Goal: Information Seeking & Learning: Check status

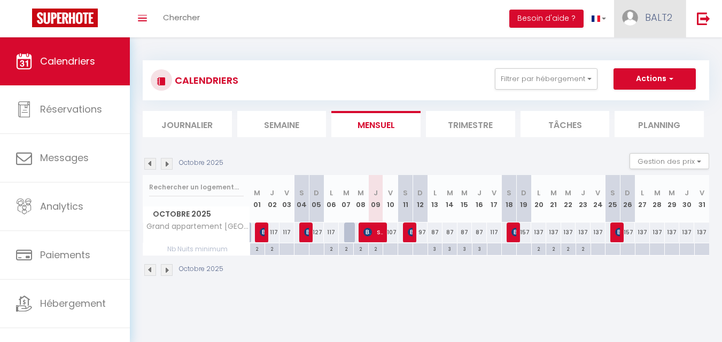
click at [647, 28] on link "BALT2" at bounding box center [650, 18] width 72 height 37
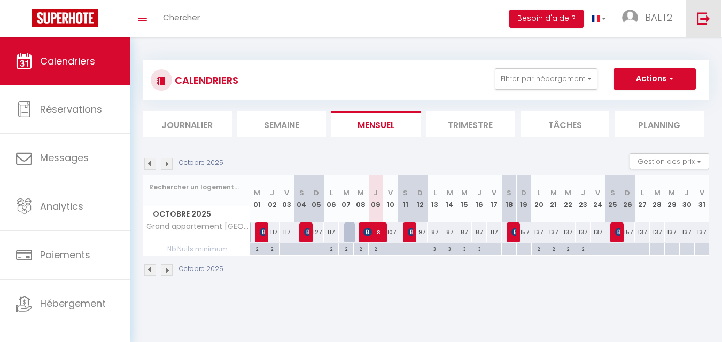
click at [700, 26] on link at bounding box center [702, 18] width 35 height 37
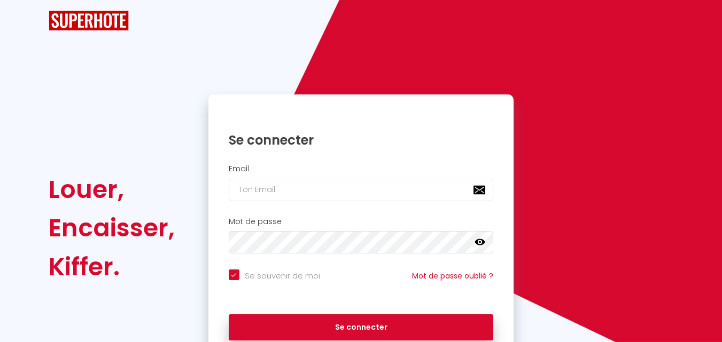
checkbox input "true"
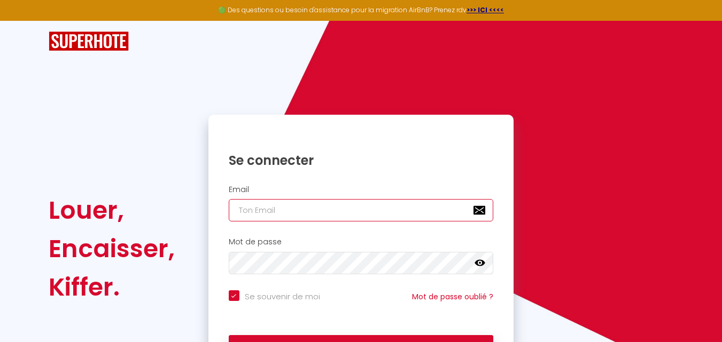
type input "[EMAIL_ADDRESS][DOMAIN_NAME]"
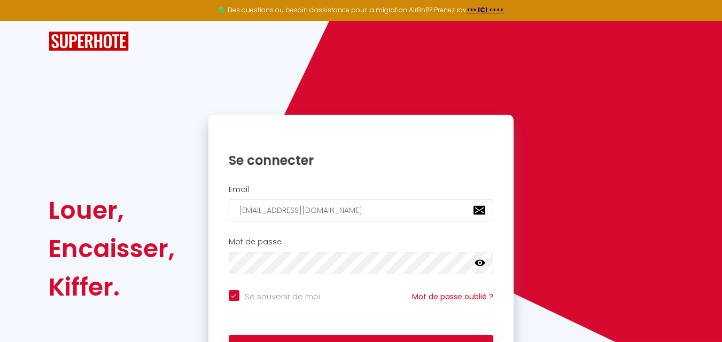
checkbox input "true"
click at [356, 219] on input "[EMAIL_ADDRESS][DOMAIN_NAME]" at bounding box center [361, 210] width 265 height 22
type input "[EMAIL_ADDRESS][DOMAIN_NAME]"
click at [463, 334] on div "Se connecter" at bounding box center [360, 346] width 305 height 32
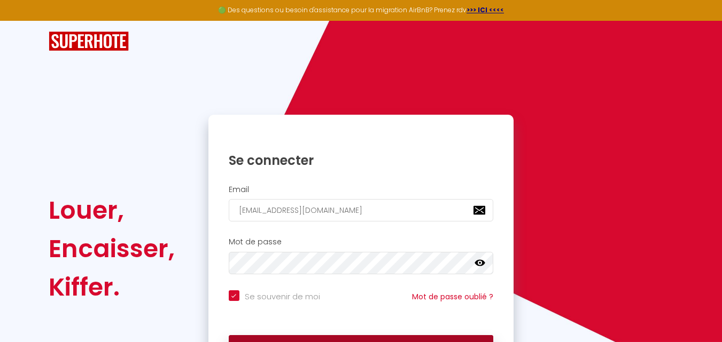
checkbox input "true"
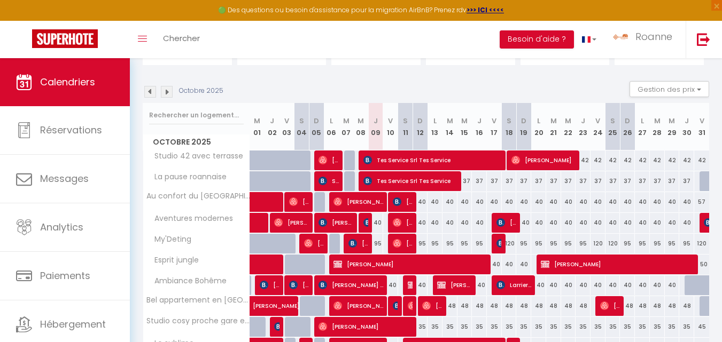
scroll to position [104, 0]
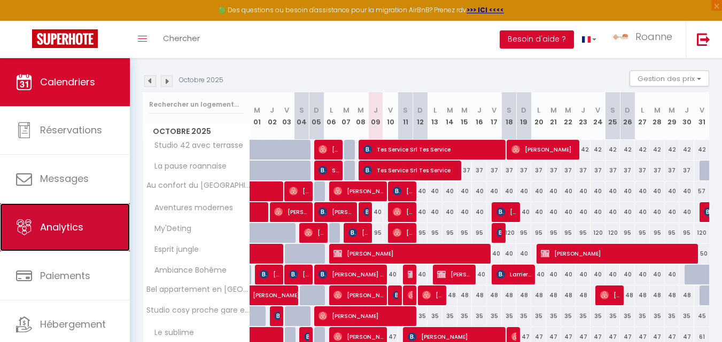
click at [95, 211] on link "Analytics" at bounding box center [65, 227] width 130 height 48
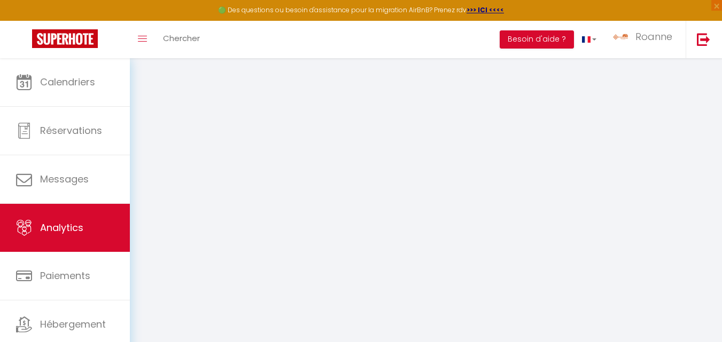
select select "2025"
select select "10"
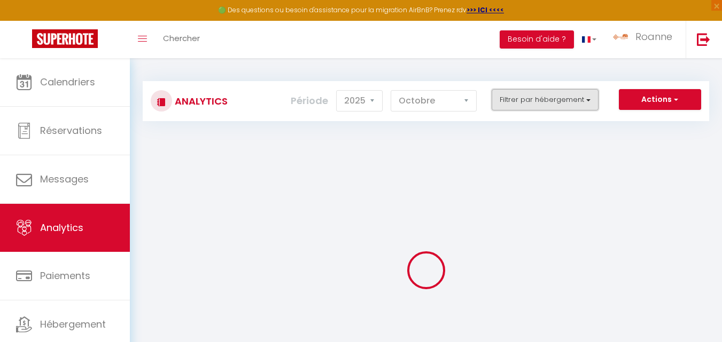
click at [521, 99] on button "Filtrer par hébergement" at bounding box center [544, 99] width 107 height 21
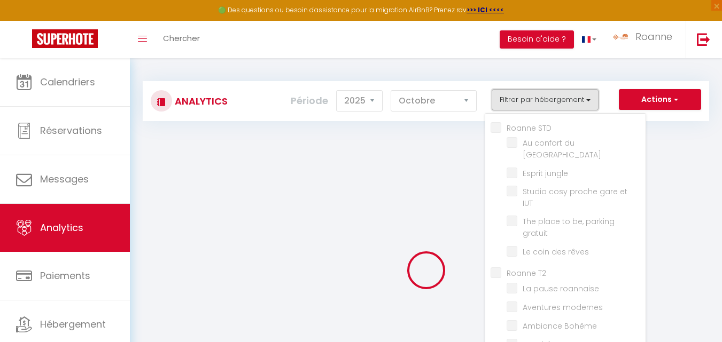
checkbox STD "false"
checkbox roannais "false"
checkbox jungle "false"
checkbox IUT "false"
checkbox gratuit "false"
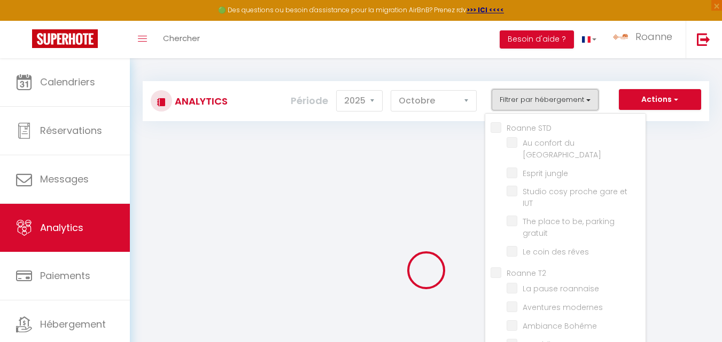
checkbox rêves "false"
checkbox T2 "false"
checkbox roannaise "false"
checkbox modernes "false"
checkbox Bohême "false"
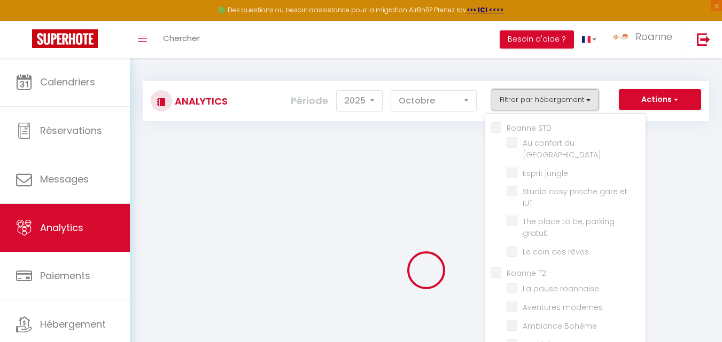
checkbox sublime "false"
checkbox ancien "false"
checkbox vacances "false"
checkbox chaleureux "false"
checkbox marché "false"
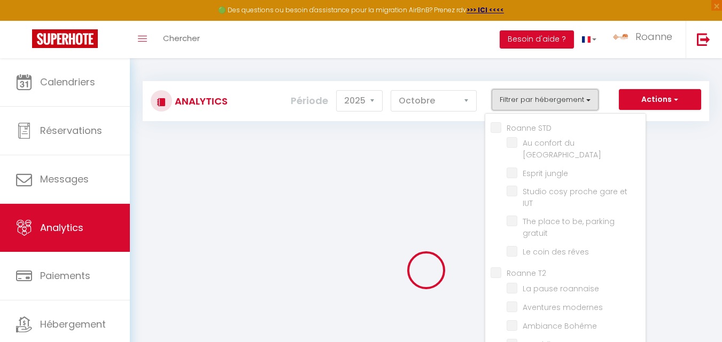
checkbox Roannaise "false"
checkbox moderne "false"
checkbox T3 "false"
checkbox piétonne\ "false"
checkbox Verte "false"
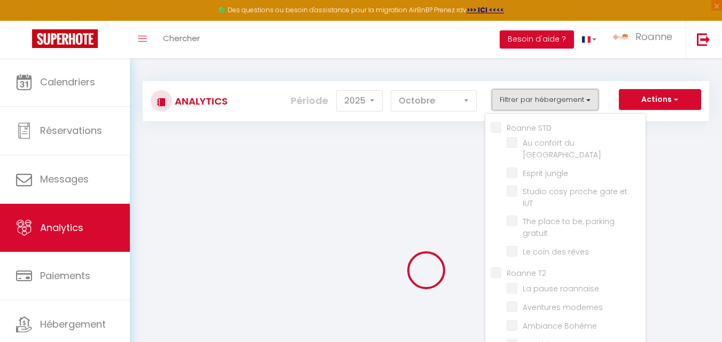
checkbox Room "false"
checkbox input "false"
checkbox terrasse "false"
checkbox Roanne "false"
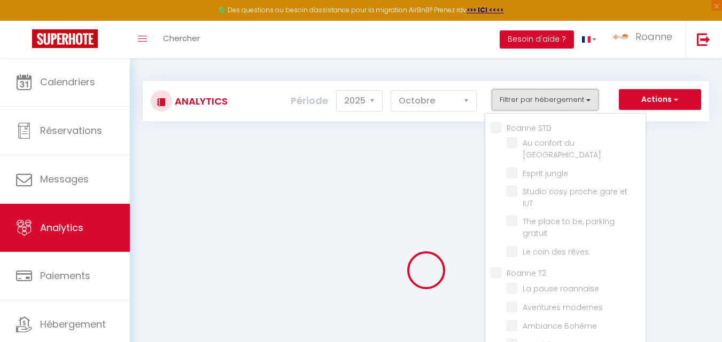
checkbox gare "false"
checkbox ultime "false"
checkbox Vichyssois "false"
checkbox hôpital "false"
checkbox Centre "false"
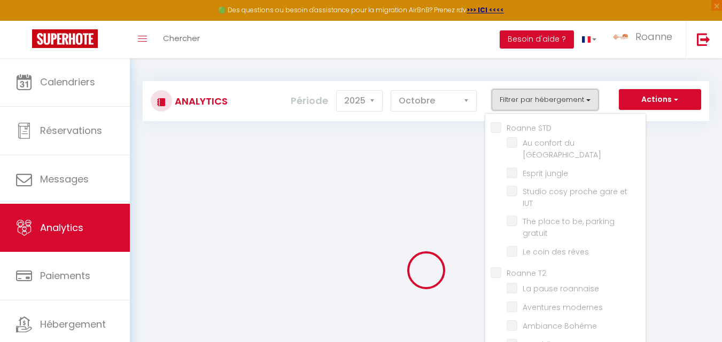
checkbox Calme "false"
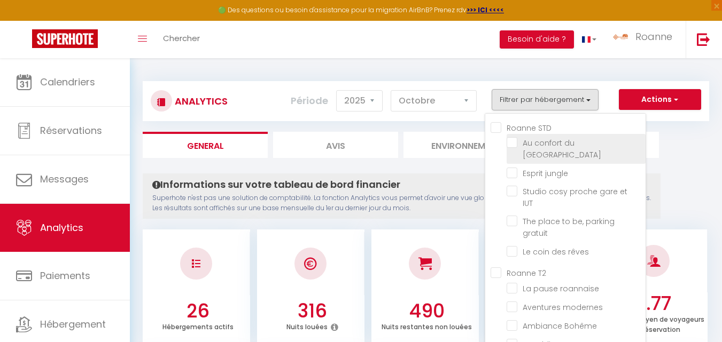
click at [514, 144] on roannais "checkbox" at bounding box center [575, 142] width 139 height 11
checkbox roannais "true"
checkbox jungle "false"
checkbox IUT "false"
checkbox gratuit "false"
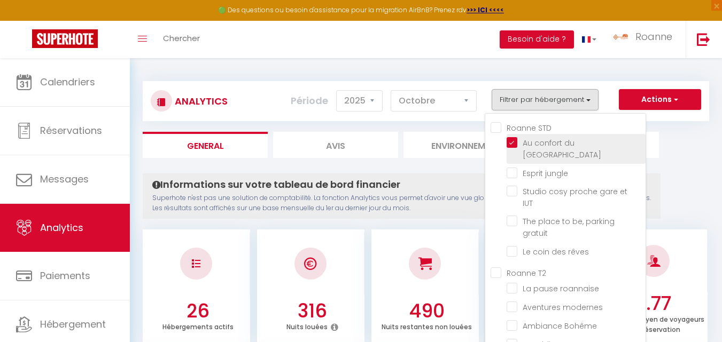
checkbox rêves "false"
checkbox roannaise "false"
checkbox modernes "false"
checkbox Bohême "false"
checkbox sublime "false"
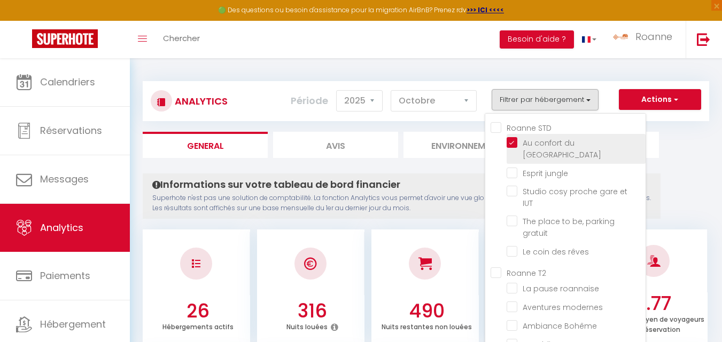
checkbox ancien "false"
checkbox vacances "false"
checkbox chaleureux "false"
checkbox marché "false"
checkbox Roannaise "false"
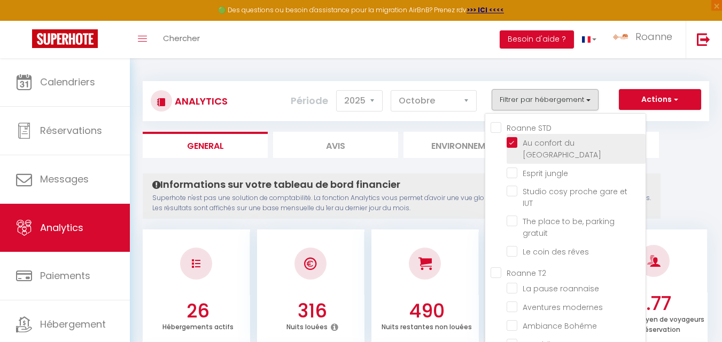
checkbox moderne "false"
checkbox piétonne\ "false"
checkbox Verte "false"
checkbox input "false"
checkbox terrasse "false"
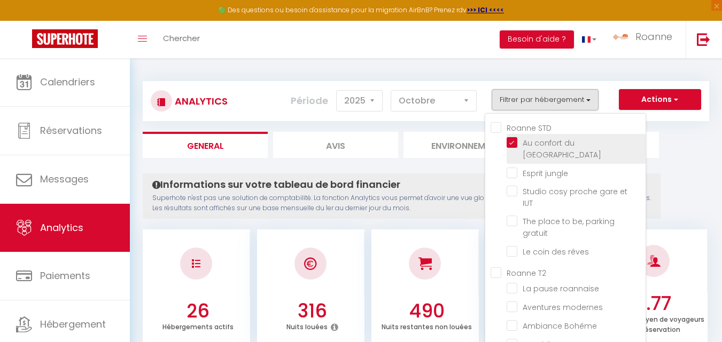
checkbox Roanne "false"
checkbox gare "false"
checkbox ultime "false"
checkbox Vichyssois "false"
checkbox hôpital "false"
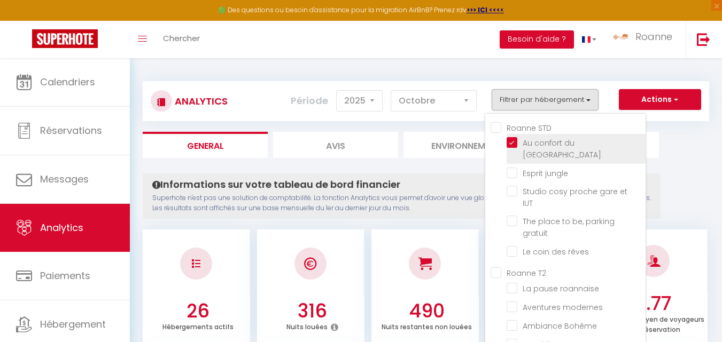
checkbox Centre "false"
checkbox Calme "false"
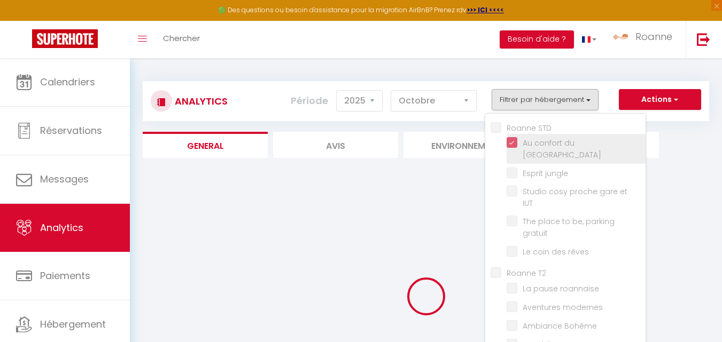
checkbox jungle "false"
checkbox IUT "false"
checkbox gratuit "false"
checkbox rêves "false"
checkbox roannaise "false"
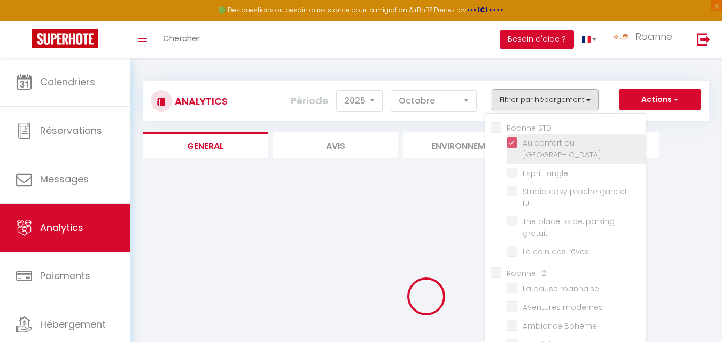
checkbox modernes "false"
checkbox Bohême "false"
checkbox sublime "false"
checkbox ancien "false"
checkbox vacances "false"
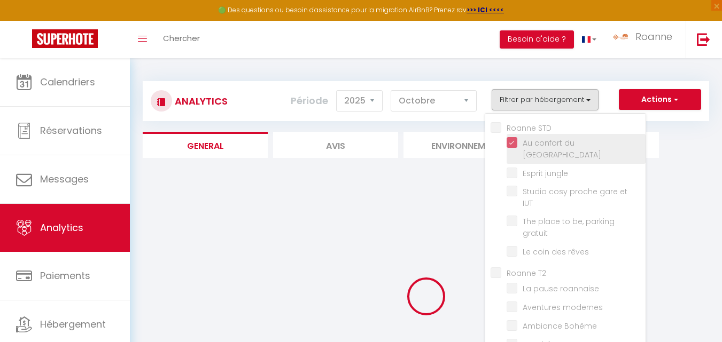
checkbox chaleureux "false"
checkbox marché "false"
checkbox Roannaise "false"
checkbox moderne "false"
checkbox piétonne\ "false"
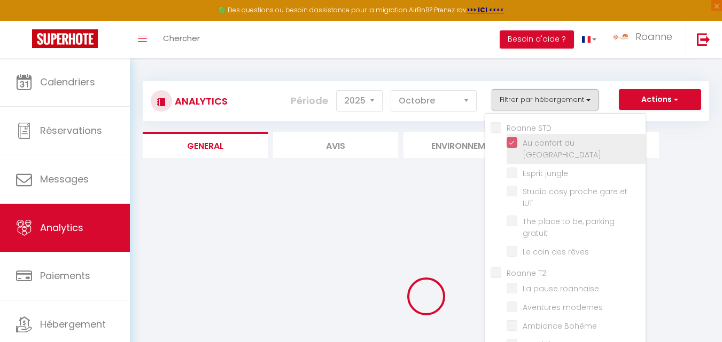
checkbox Verte "false"
checkbox input "false"
checkbox terrasse "false"
checkbox Roanne "false"
checkbox gare "false"
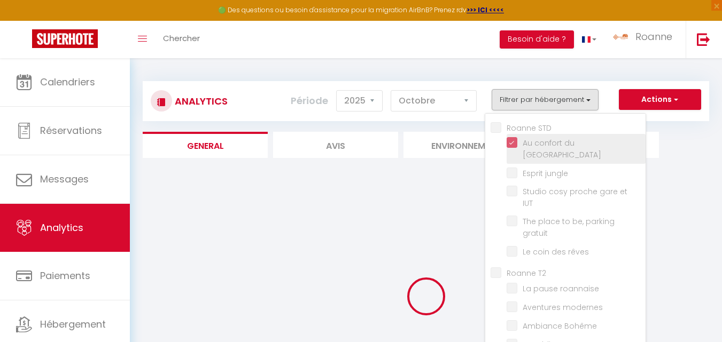
checkbox ultime "false"
checkbox Vichyssois "false"
checkbox hôpital "false"
checkbox Centre "false"
checkbox Calme "false"
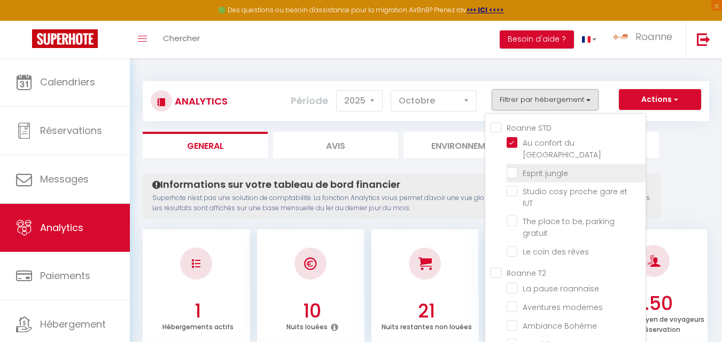
click at [516, 167] on jungle "checkbox" at bounding box center [575, 172] width 139 height 11
checkbox jungle "true"
checkbox IUT "false"
checkbox gratuit "false"
checkbox rêves "false"
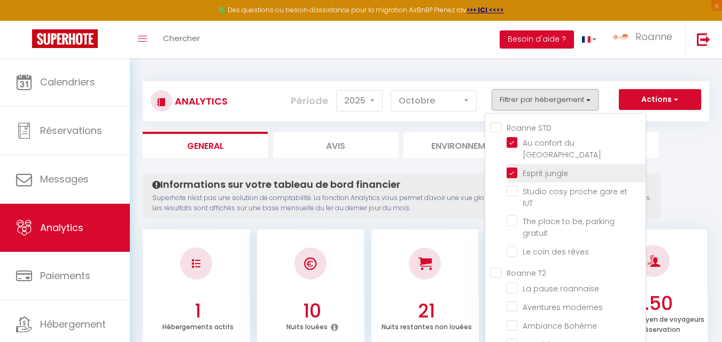
checkbox roannaise "false"
checkbox modernes "false"
checkbox Bohême "false"
checkbox sublime "false"
checkbox ancien "false"
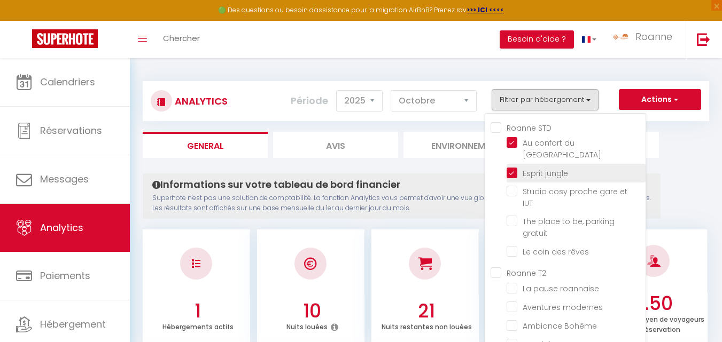
checkbox vacances "false"
checkbox chaleureux "false"
checkbox marché "false"
checkbox Roannaise "false"
checkbox moderne "false"
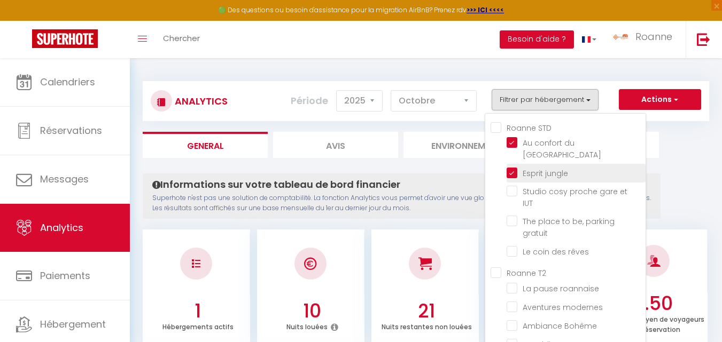
checkbox piétonne\ "false"
checkbox Verte "false"
checkbox input "false"
checkbox terrasse "false"
checkbox Roanne "false"
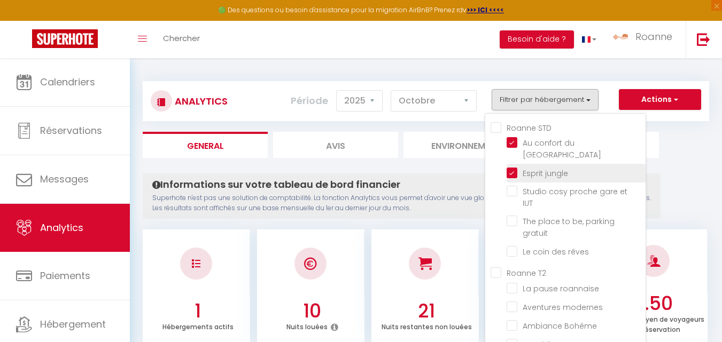
checkbox gare "false"
checkbox ultime "false"
checkbox Vichyssois "false"
checkbox hôpital "false"
checkbox Centre "false"
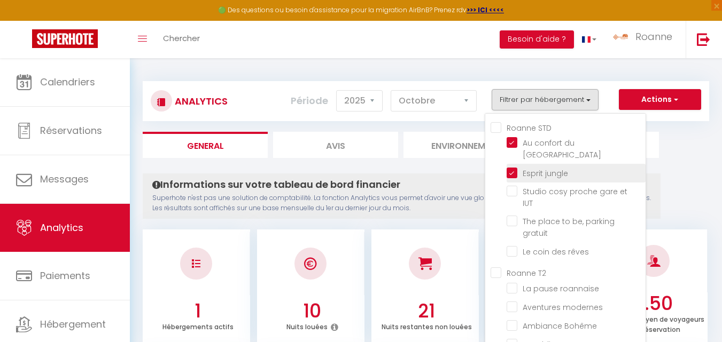
checkbox Calme "false"
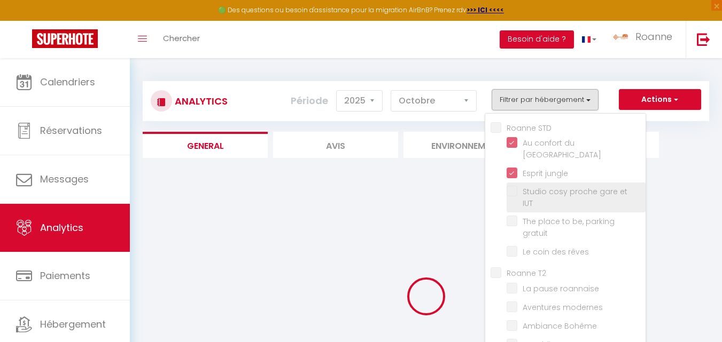
checkbox IUT "false"
checkbox gratuit "false"
checkbox rêves "false"
checkbox roannaise "false"
checkbox modernes "false"
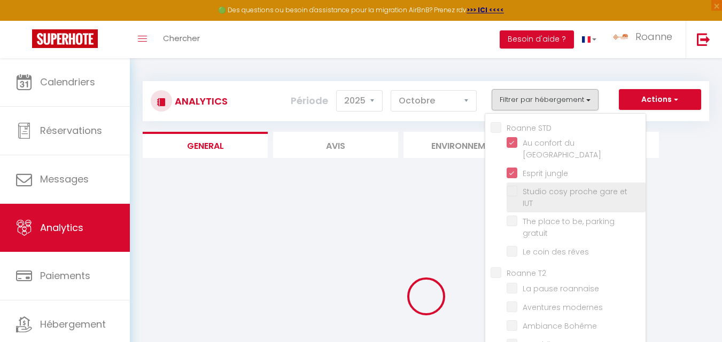
checkbox Bohême "false"
checkbox sublime "false"
checkbox ancien "false"
checkbox vacances "false"
checkbox chaleureux "false"
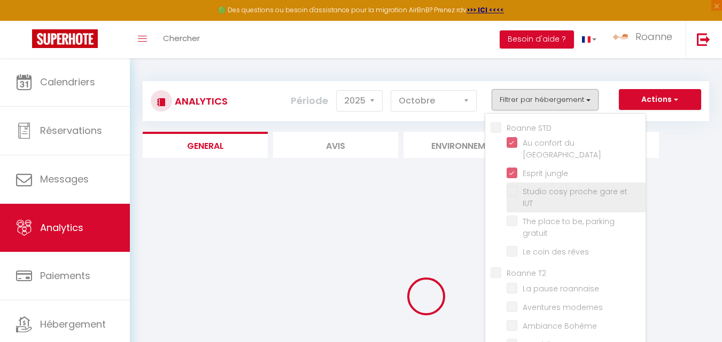
checkbox marché "false"
checkbox Roannaise "false"
checkbox moderne "false"
checkbox piétonne\ "false"
checkbox Verte "false"
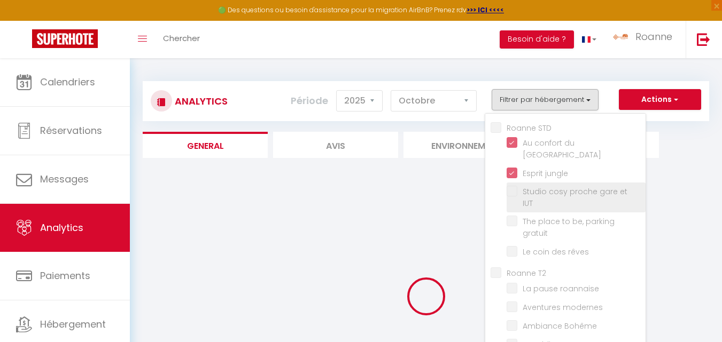
checkbox input "false"
checkbox terrasse "false"
checkbox Roanne "false"
checkbox gare "false"
checkbox ultime "false"
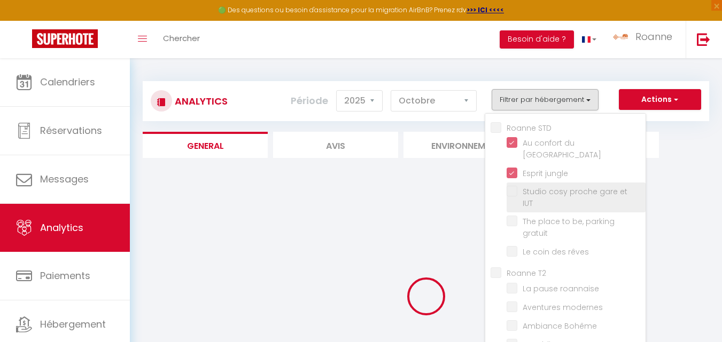
checkbox Vichyssois "false"
checkbox hôpital "false"
checkbox Centre "false"
checkbox Calme "false"
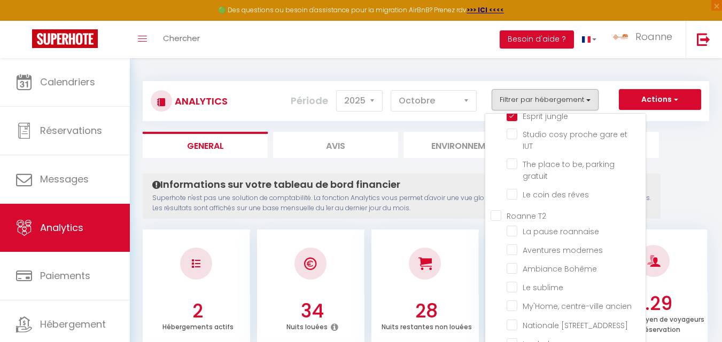
scroll to position [62, 0]
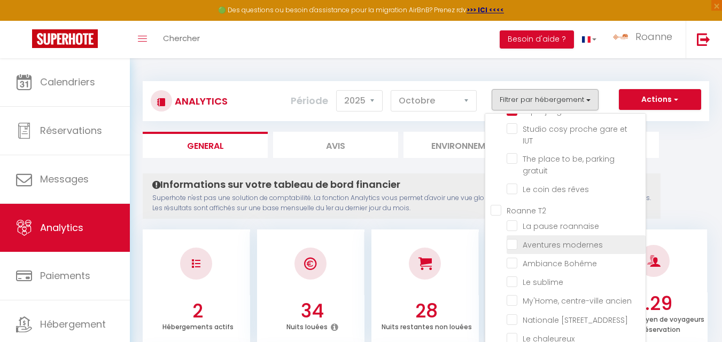
click at [514, 239] on modernes "checkbox" at bounding box center [575, 244] width 139 height 11
checkbox modernes "true"
checkbox IUT "false"
checkbox gratuit "false"
checkbox rêves "false"
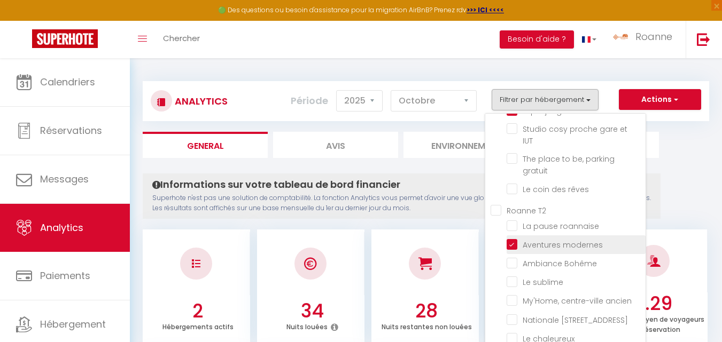
checkbox roannaise "false"
checkbox Bohême "false"
checkbox sublime "false"
checkbox ancien "false"
checkbox vacances "false"
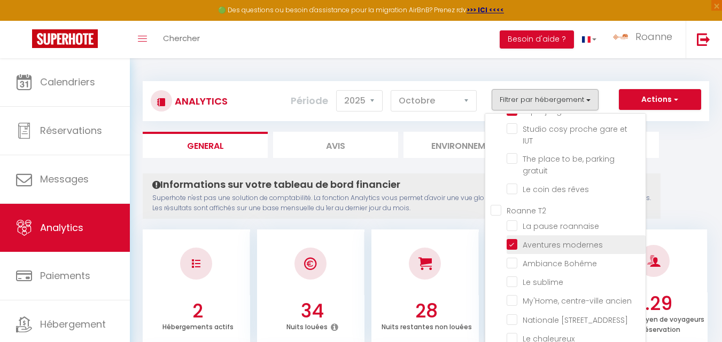
checkbox chaleureux "false"
checkbox marché "false"
checkbox Roannaise "false"
checkbox moderne "false"
checkbox piétonne\ "false"
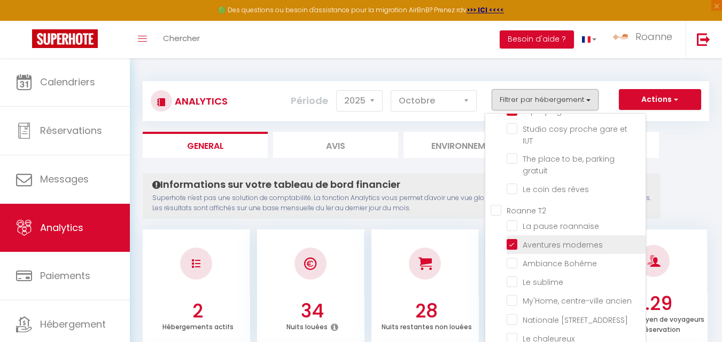
checkbox Verte "false"
checkbox input "false"
checkbox terrasse "false"
checkbox Roanne "false"
checkbox gare "false"
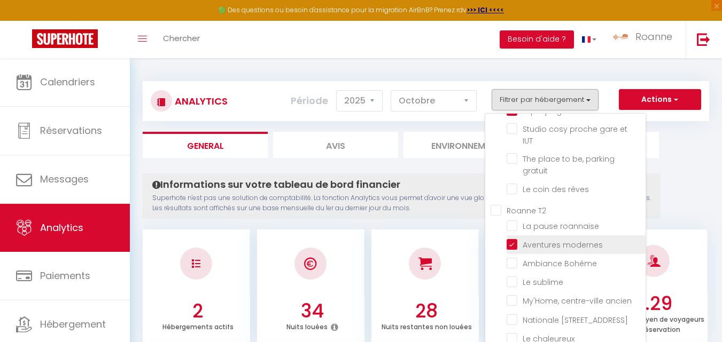
checkbox ultime "false"
checkbox Vichyssois "false"
checkbox hôpital "false"
checkbox Centre "false"
checkbox Calme "false"
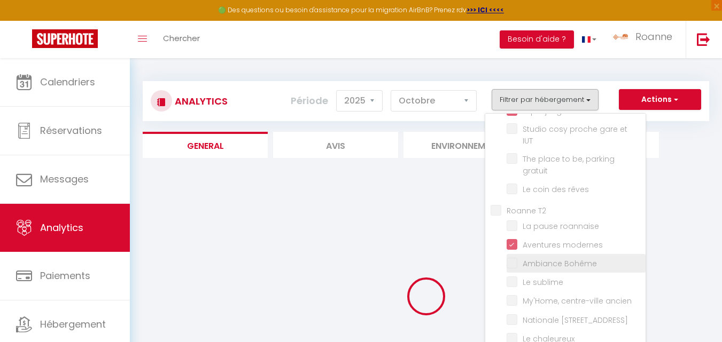
checkbox IUT "false"
checkbox gratuit "false"
checkbox rêves "false"
checkbox roannaise "false"
checkbox Bohême "false"
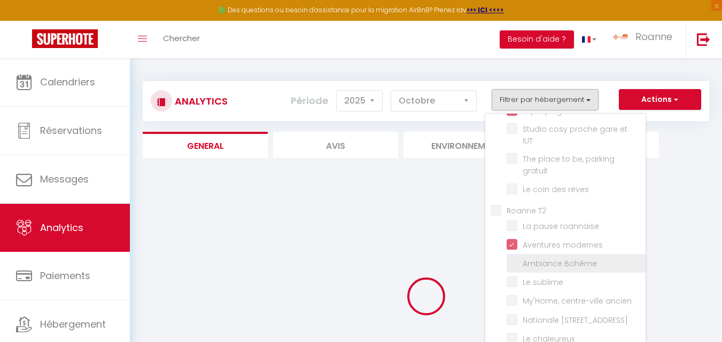
checkbox sublime "false"
checkbox ancien "false"
checkbox vacances "false"
checkbox chaleureux "false"
checkbox marché "false"
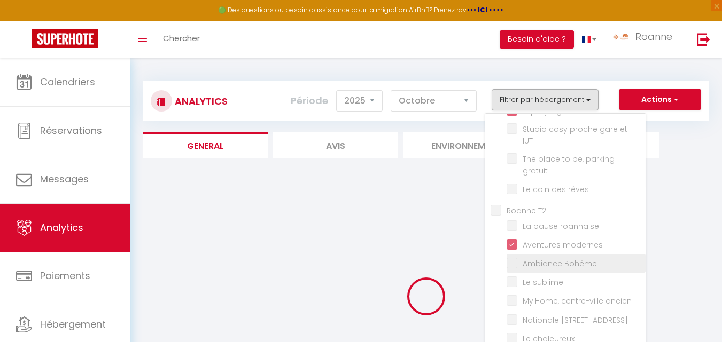
checkbox Roannaise "false"
checkbox moderne "false"
checkbox piétonne\ "false"
checkbox Verte "false"
checkbox input "false"
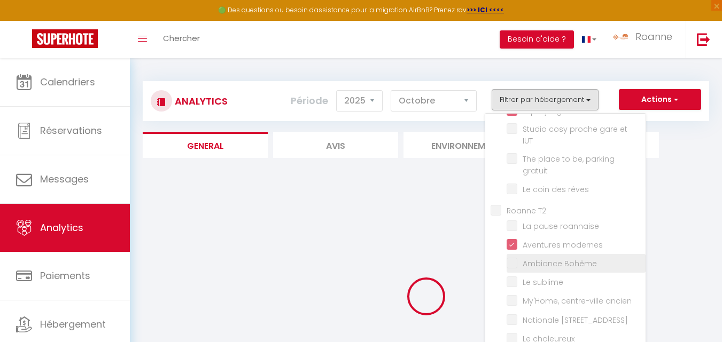
checkbox terrasse "false"
checkbox Roanne "false"
checkbox gare "false"
checkbox ultime "false"
checkbox Vichyssois "false"
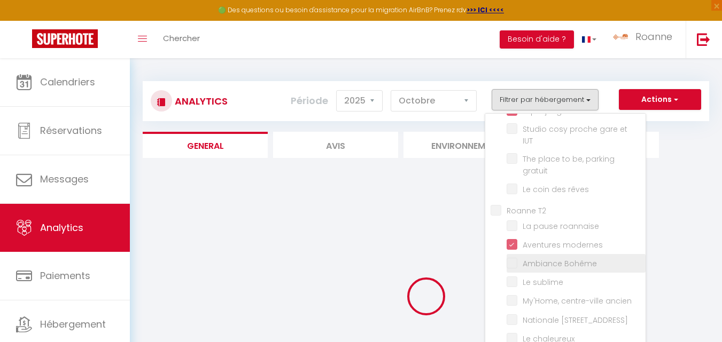
checkbox hôpital "false"
checkbox Centre "false"
checkbox Calme "false"
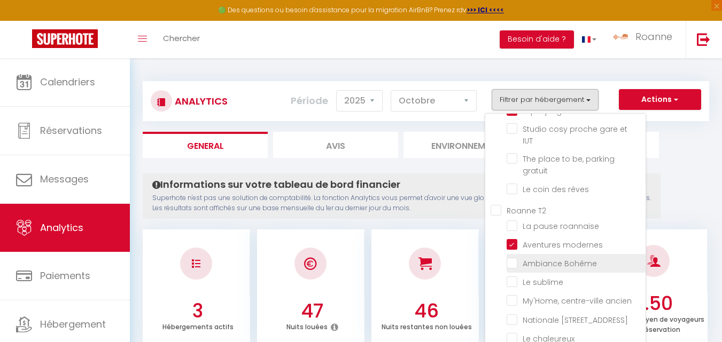
click at [513, 254] on li "Ambiance Bohême" at bounding box center [575, 263] width 139 height 19
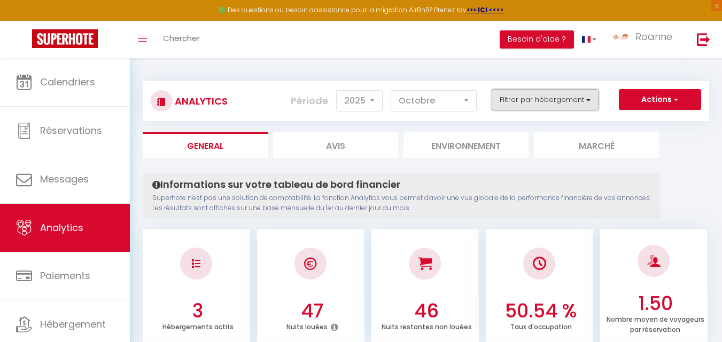
click at [568, 99] on button "Filtrer par hébergement" at bounding box center [544, 99] width 107 height 21
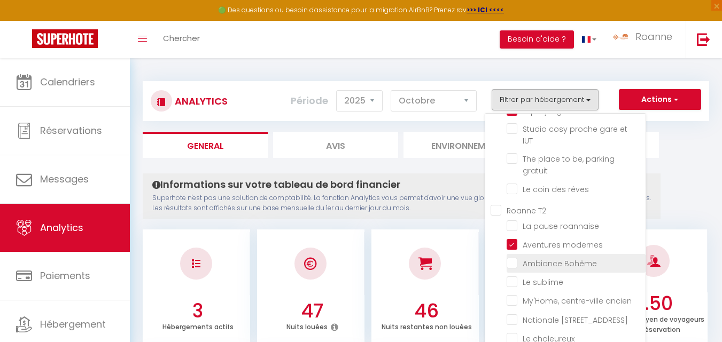
click at [510, 228] on ul "Roanne T2 La pause roannaise Aventures modernes Ambiance Bohême Le sublime My'H…" at bounding box center [567, 304] width 155 height 200
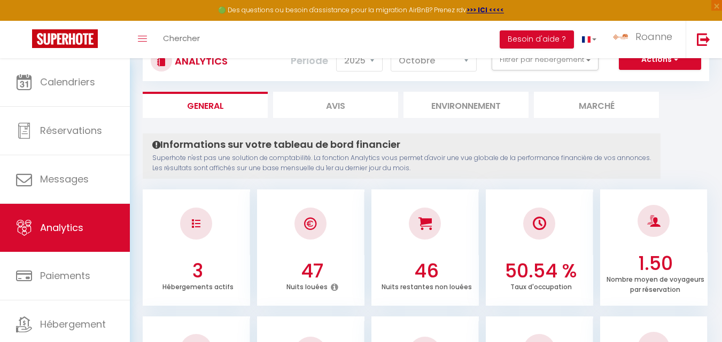
scroll to position [69, 0]
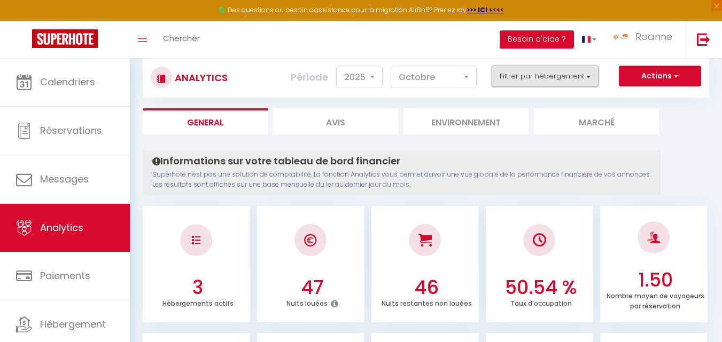
click at [589, 75] on button "Filtrer par hébergement" at bounding box center [544, 76] width 107 height 21
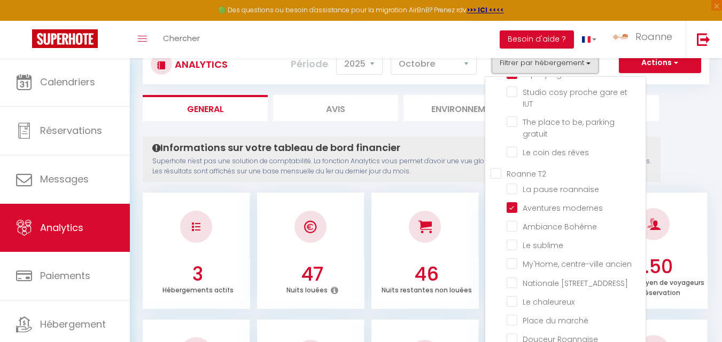
scroll to position [64, 0]
click at [515, 182] on roannaise "checkbox" at bounding box center [575, 187] width 139 height 11
checkbox roannaise "true"
checkbox IUT "false"
checkbox gratuit "false"
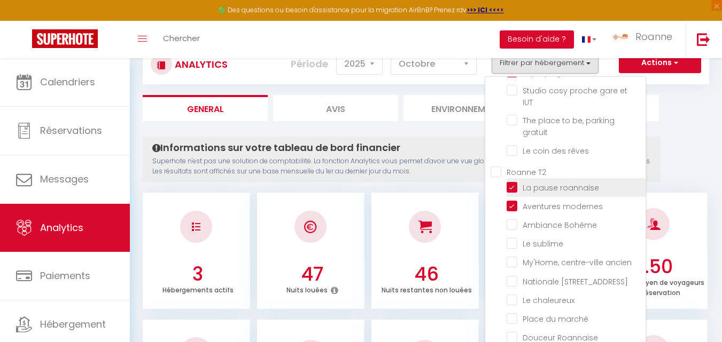
checkbox rêves "false"
checkbox Bohême "false"
checkbox sublime "false"
checkbox ancien "false"
checkbox vacances "false"
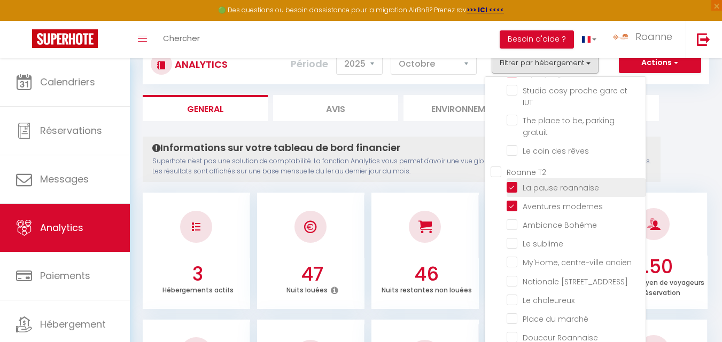
checkbox chaleureux "false"
checkbox marché "false"
checkbox Roannaise "false"
checkbox moderne "false"
checkbox piétonne\ "false"
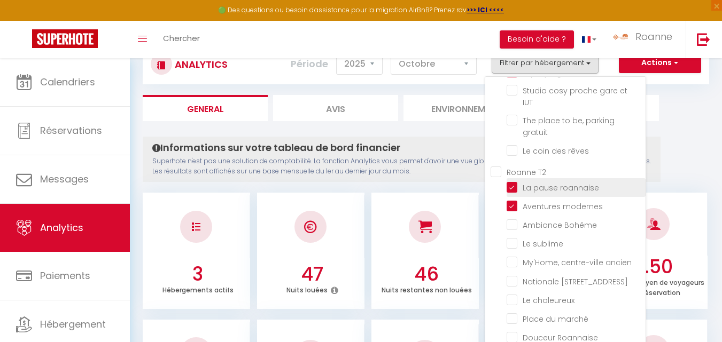
checkbox Verte "false"
checkbox input "false"
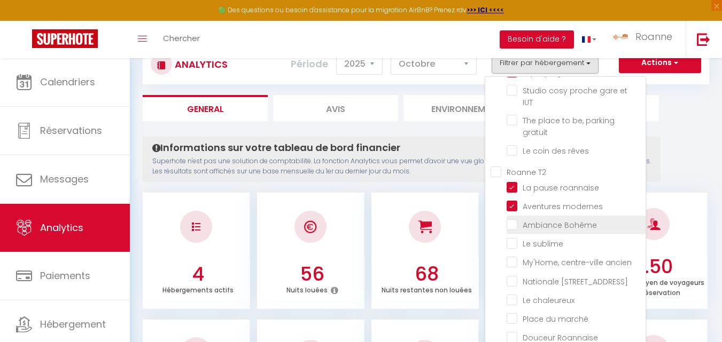
click at [511, 219] on Bohême "checkbox" at bounding box center [575, 224] width 139 height 11
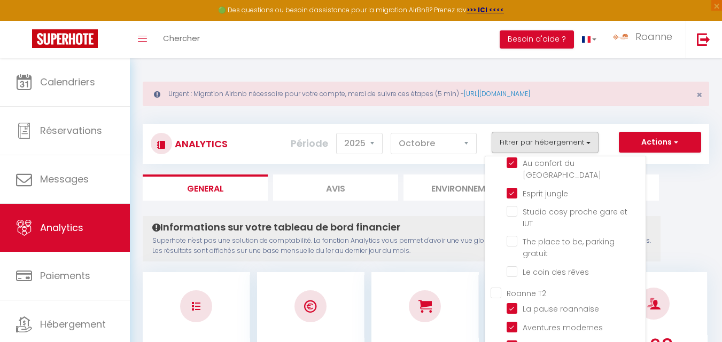
scroll to position [0, 0]
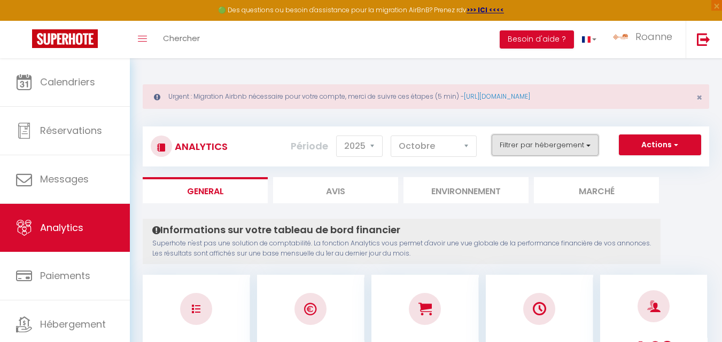
click at [569, 144] on button "Filtrer par hébergement" at bounding box center [544, 145] width 107 height 21
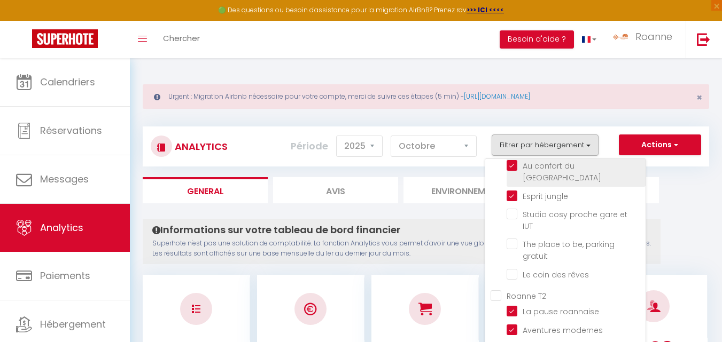
click at [512, 165] on roannais "checkbox" at bounding box center [575, 165] width 139 height 11
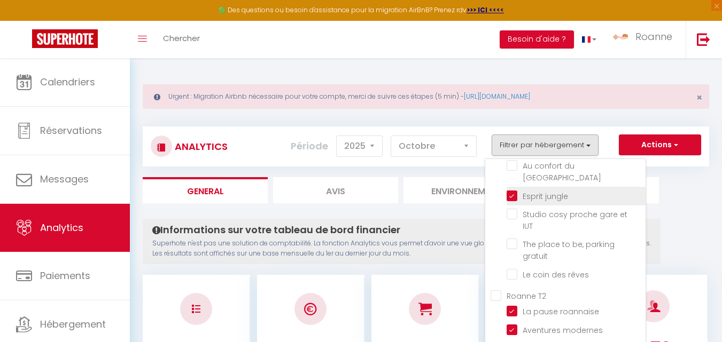
click at [514, 190] on jungle "checkbox" at bounding box center [575, 195] width 139 height 11
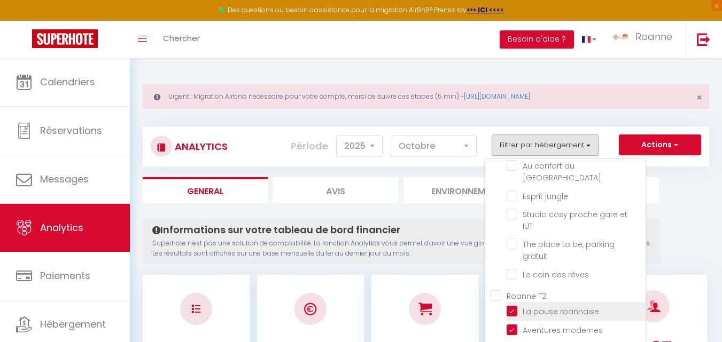
click at [515, 305] on roannaise "checkbox" at bounding box center [575, 310] width 139 height 11
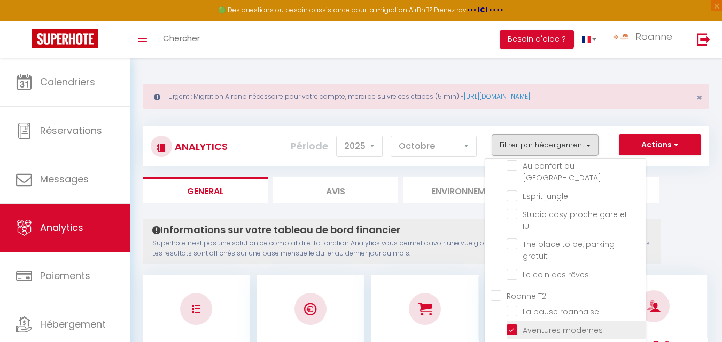
click at [514, 324] on modernes "checkbox" at bounding box center [575, 329] width 139 height 11
click at [515, 342] on Bohême "checkbox" at bounding box center [575, 348] width 139 height 11
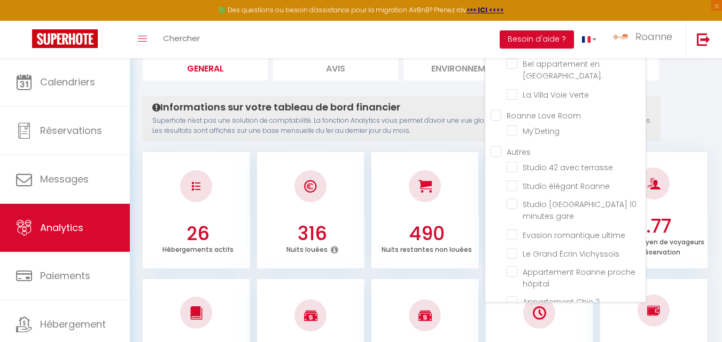
scroll to position [377, 0]
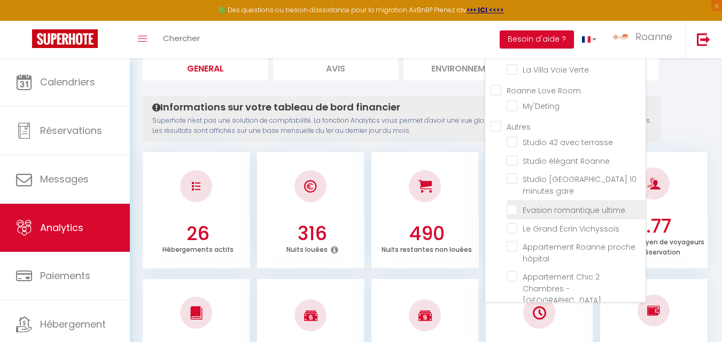
click at [510, 203] on ultime "checkbox" at bounding box center [575, 208] width 139 height 11
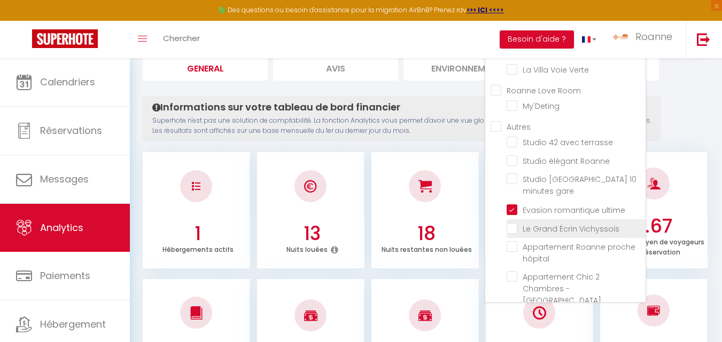
click at [510, 223] on Vichyssois "checkbox" at bounding box center [575, 228] width 139 height 11
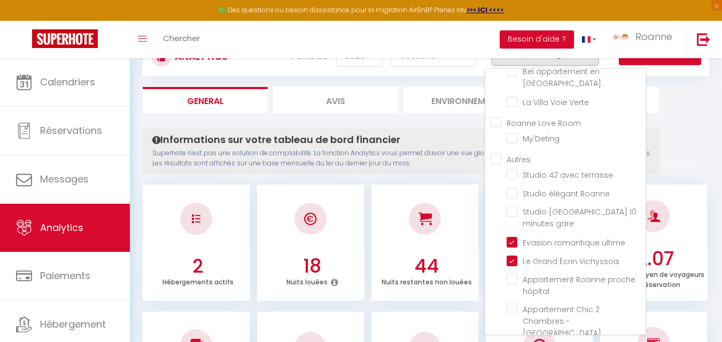
scroll to position [88, 0]
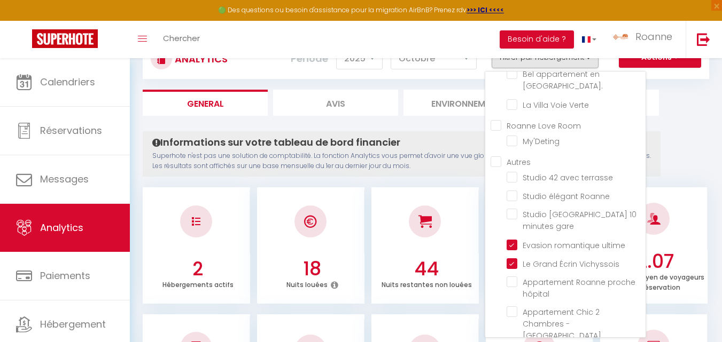
click at [703, 98] on ul "General Avis Environnement Marché" at bounding box center [426, 103] width 566 height 26
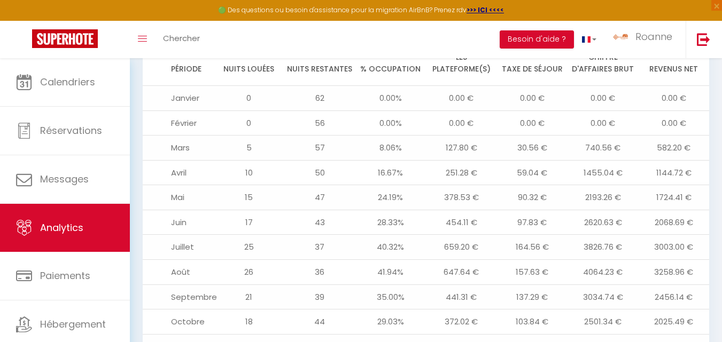
scroll to position [1209, 0]
